Goal: Task Accomplishment & Management: Manage account settings

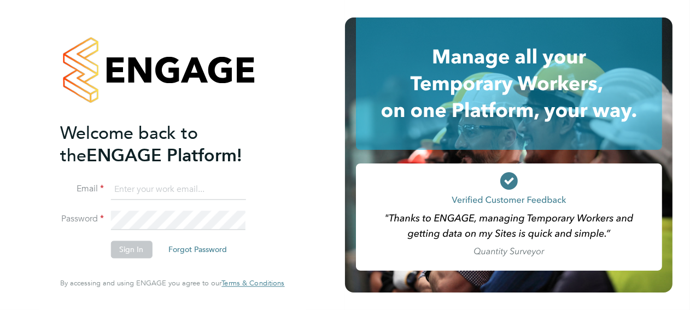
type input "caterina.fagg@justice.gov.uk"
click at [137, 249] on button "Sign In" at bounding box center [131, 249] width 42 height 17
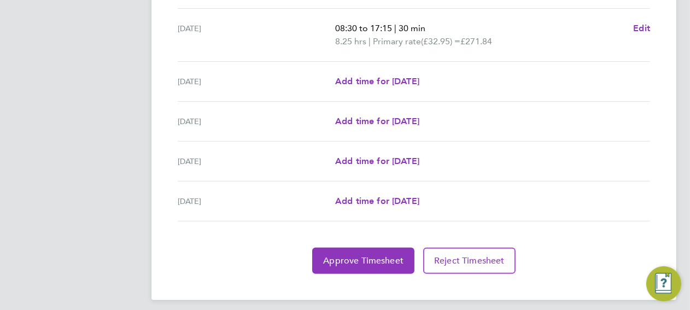
scroll to position [451, 0]
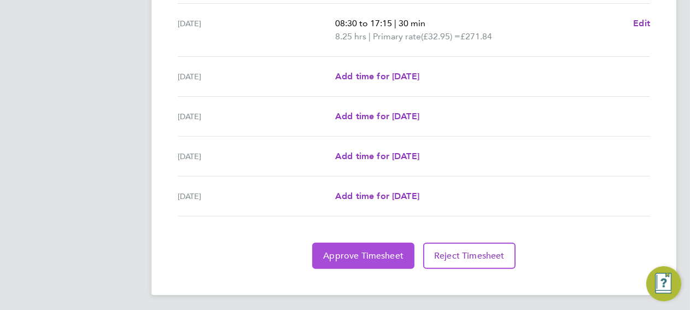
click at [352, 251] on span "Approve Timesheet" at bounding box center [363, 255] width 80 height 11
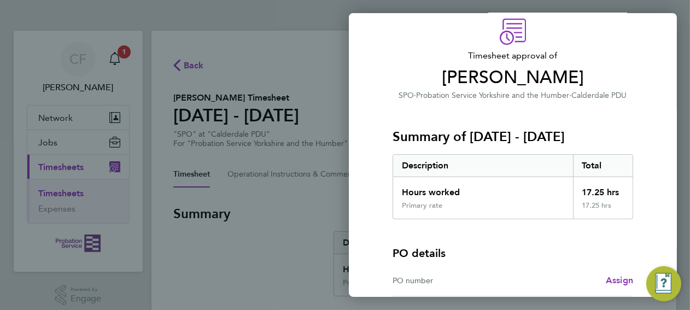
scroll to position [150, 0]
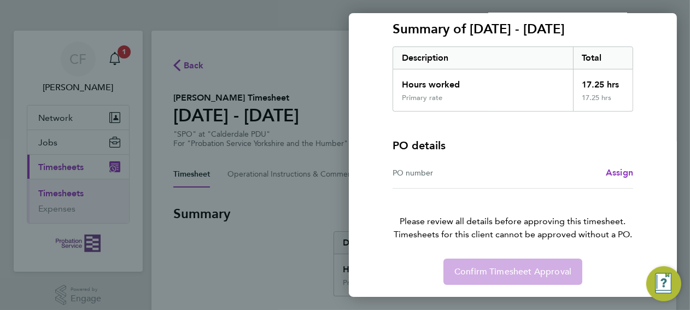
click at [505, 269] on div "Confirm Timesheet Approval" at bounding box center [512, 271] width 267 height 26
click at [481, 265] on div "Confirm Timesheet Approval" at bounding box center [512, 271] width 267 height 26
click at [679, 284] on img "Engage Resource Center" at bounding box center [663, 283] width 35 height 35
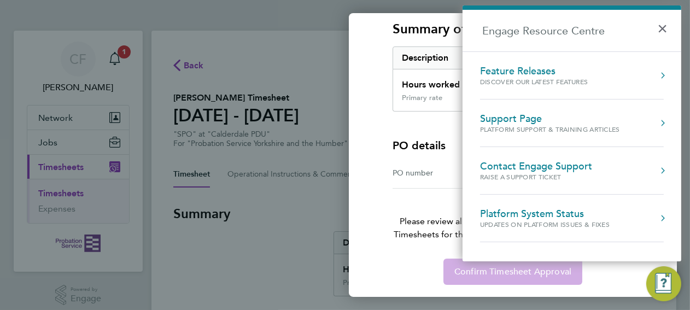
click at [675, 283] on img "Engage Resource Center" at bounding box center [663, 283] width 35 height 35
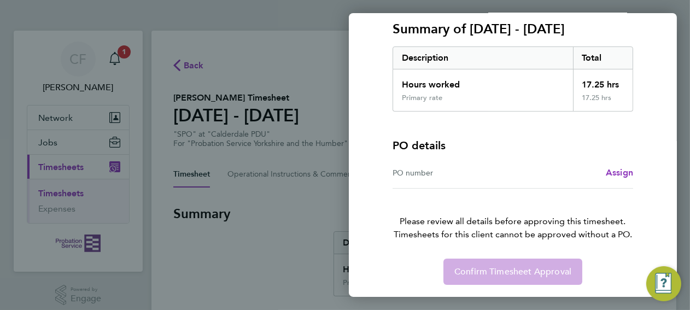
click at [566, 276] on div "Confirm Timesheet Approval" at bounding box center [512, 271] width 267 height 26
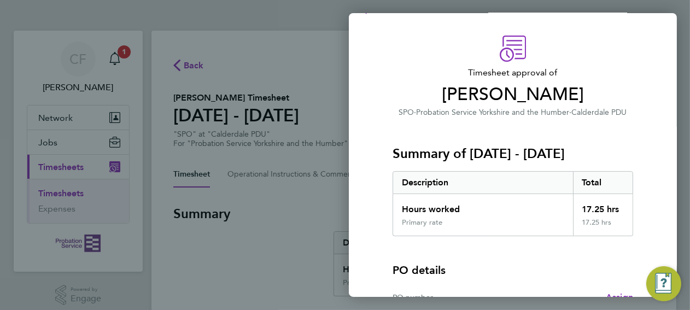
scroll to position [0, 0]
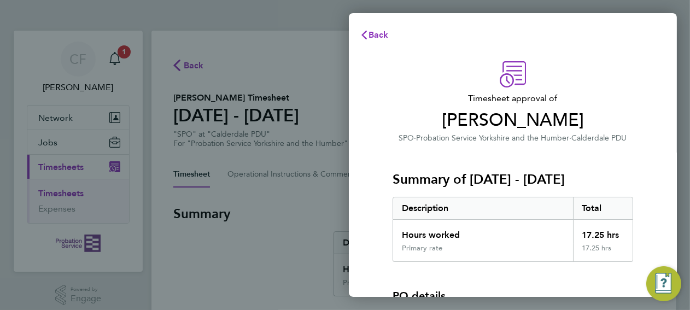
click at [252, 258] on div "Back Timesheet approval of [PERSON_NAME] SPO · Probation Service [GEOGRAPHIC_DA…" at bounding box center [345, 155] width 690 height 310
click at [379, 35] on span "Back" at bounding box center [378, 35] width 20 height 10
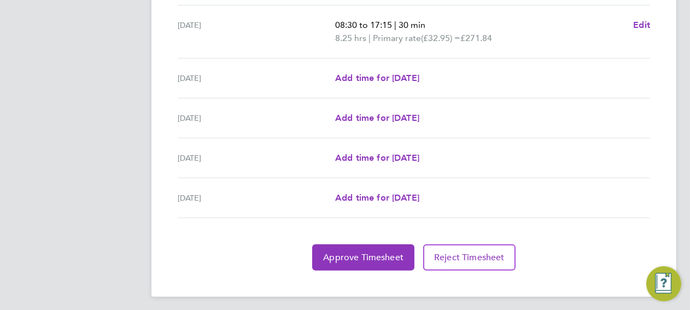
scroll to position [451, 0]
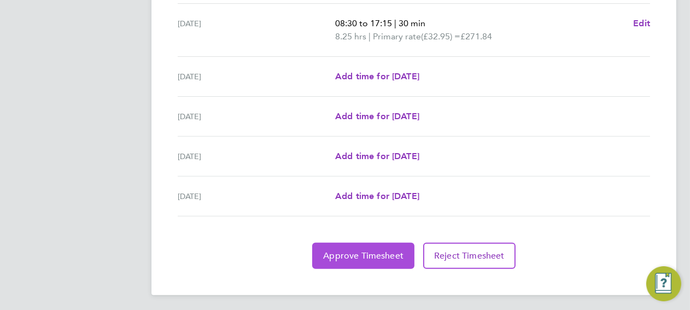
click at [345, 250] on span "Approve Timesheet" at bounding box center [363, 255] width 80 height 11
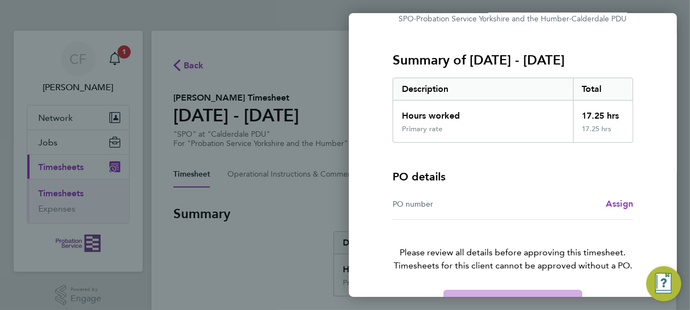
scroll to position [150, 0]
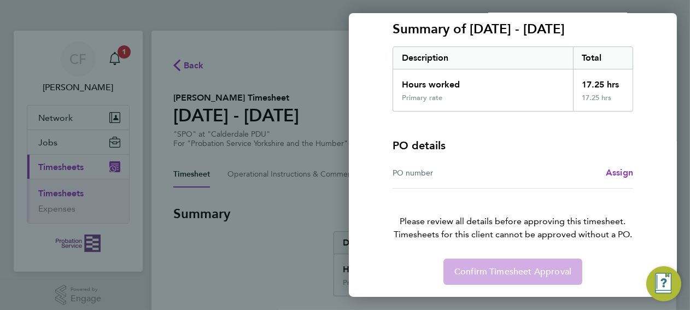
click at [123, 60] on div "Back Timesheet approval of [PERSON_NAME] SPO · Probation Service [GEOGRAPHIC_DA…" at bounding box center [345, 155] width 690 height 310
click at [617, 169] on span "Assign" at bounding box center [618, 172] width 27 height 10
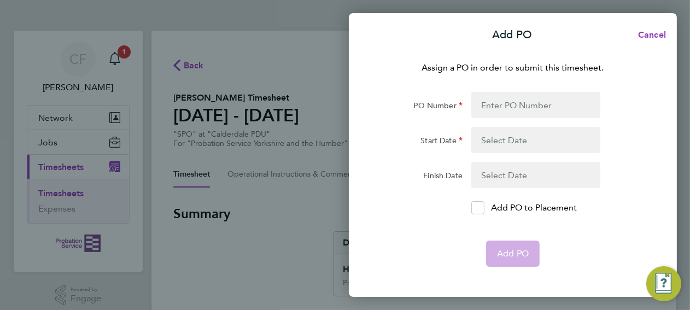
click at [508, 256] on app-form-button "Add PO" at bounding box center [513, 253] width 54 height 26
click at [210, 270] on div "Add PO Cancel Assign a PO in order to submit this timesheet. PO Number Start Da…" at bounding box center [345, 155] width 690 height 310
click at [651, 34] on span "Cancel" at bounding box center [649, 35] width 31 height 10
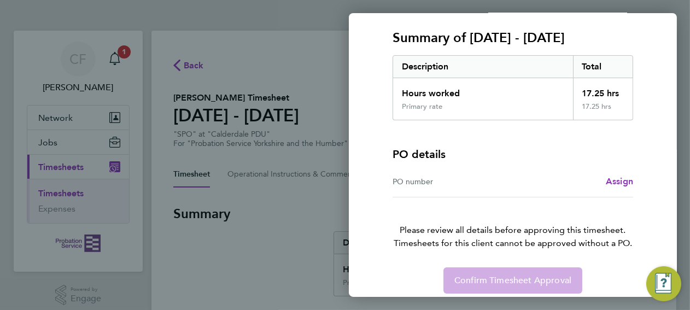
scroll to position [150, 0]
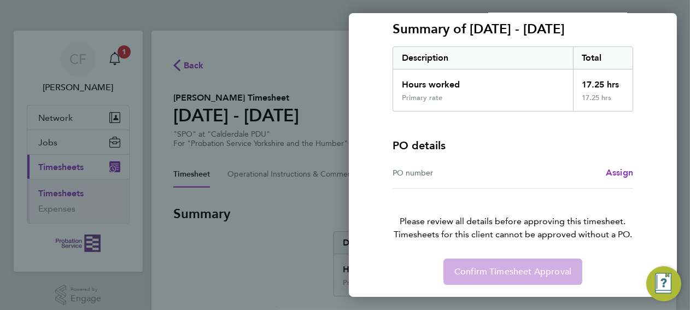
click at [209, 270] on div "Back Timesheet approval of [PERSON_NAME] SPO · Probation Service [GEOGRAPHIC_DA…" at bounding box center [345, 155] width 690 height 310
click at [63, 167] on div "Back Timesheet approval of [PERSON_NAME] SPO · Probation Service [GEOGRAPHIC_DA…" at bounding box center [345, 155] width 690 height 310
click at [59, 193] on div "Back Timesheet approval of [PERSON_NAME] SPO · Probation Service [GEOGRAPHIC_DA…" at bounding box center [345, 155] width 690 height 310
click at [178, 66] on div "Back Timesheet approval of [PERSON_NAME] SPO · Probation Service [GEOGRAPHIC_DA…" at bounding box center [345, 155] width 690 height 310
click at [213, 281] on div "Back Timesheet approval of [PERSON_NAME] SPO · Probation Service [GEOGRAPHIC_DA…" at bounding box center [345, 155] width 690 height 310
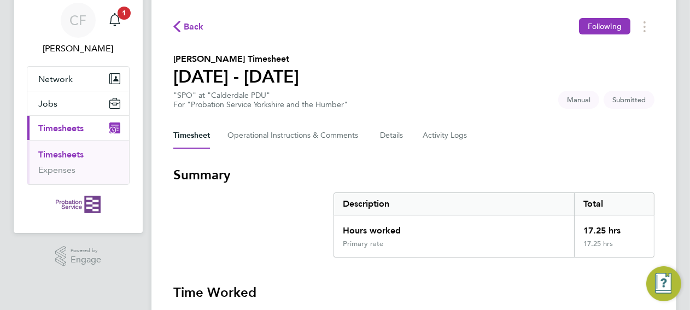
scroll to position [14, 0]
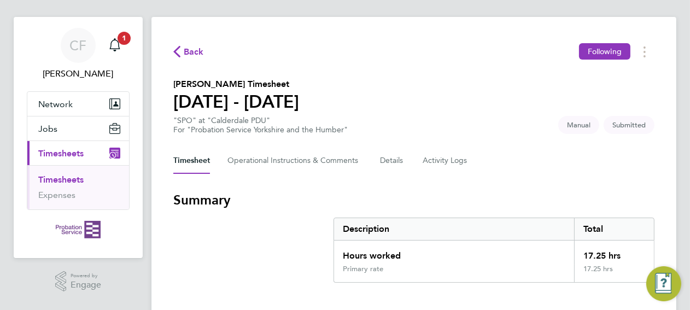
click at [69, 157] on button "Current page: Timesheets" at bounding box center [78, 153] width 102 height 24
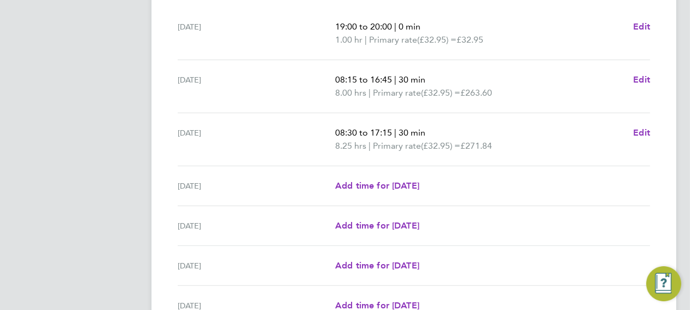
scroll to position [451, 0]
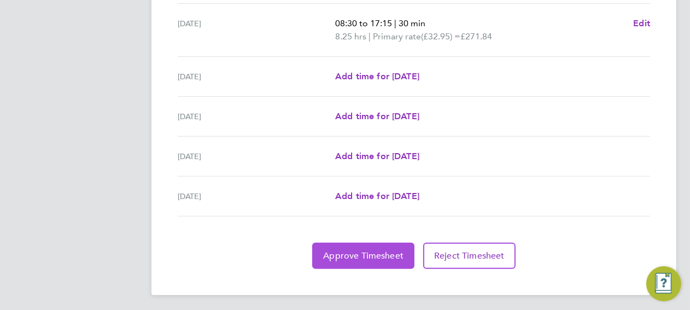
click at [344, 250] on span "Approve Timesheet" at bounding box center [363, 255] width 80 height 11
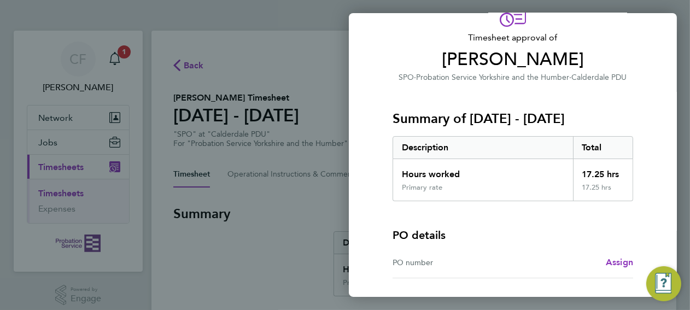
scroll to position [150, 0]
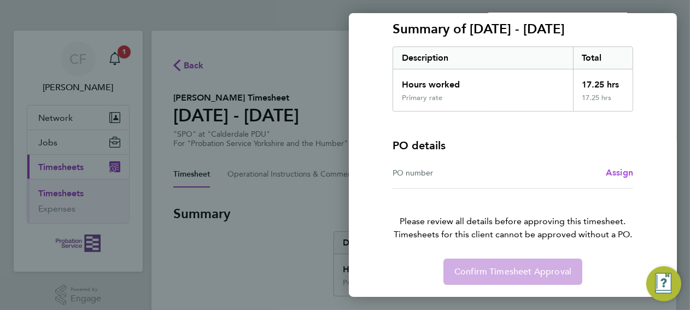
click at [618, 172] on span "Assign" at bounding box center [618, 172] width 27 height 10
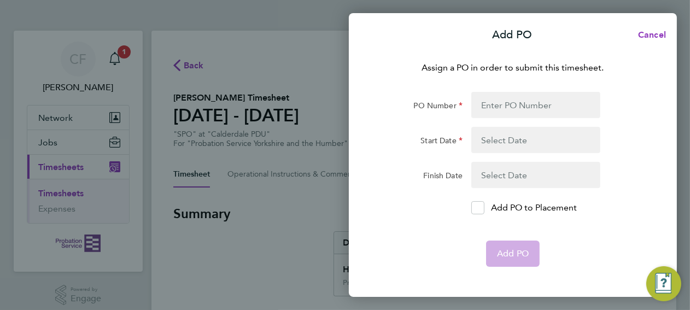
click at [503, 146] on button "button" at bounding box center [535, 140] width 129 height 26
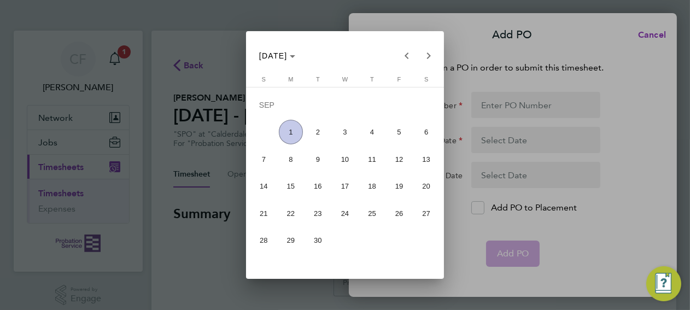
click at [503, 146] on div at bounding box center [345, 155] width 690 height 310
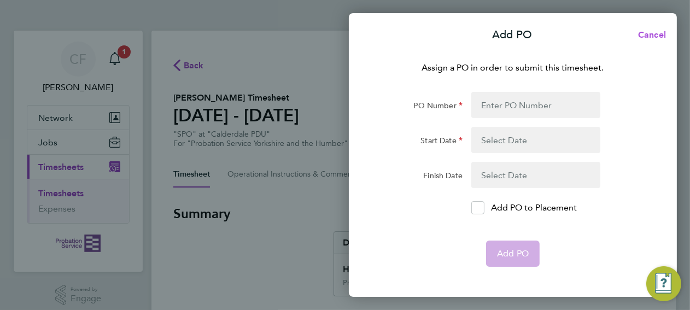
click at [644, 34] on span "Cancel" at bounding box center [649, 35] width 31 height 10
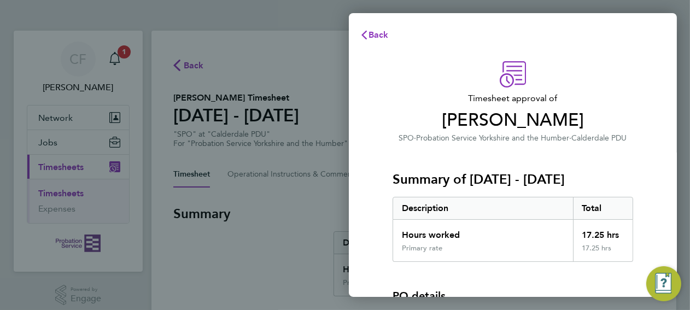
click at [114, 56] on div "Back Timesheet approval of [PERSON_NAME] SPO · Probation Service [GEOGRAPHIC_DA…" at bounding box center [345, 155] width 690 height 310
click at [301, 281] on div "Back Timesheet approval of [PERSON_NAME] SPO · Probation Service [GEOGRAPHIC_DA…" at bounding box center [345, 155] width 690 height 310
click at [371, 32] on span "Back" at bounding box center [378, 35] width 20 height 10
